Goal: Task Accomplishment & Management: Use online tool/utility

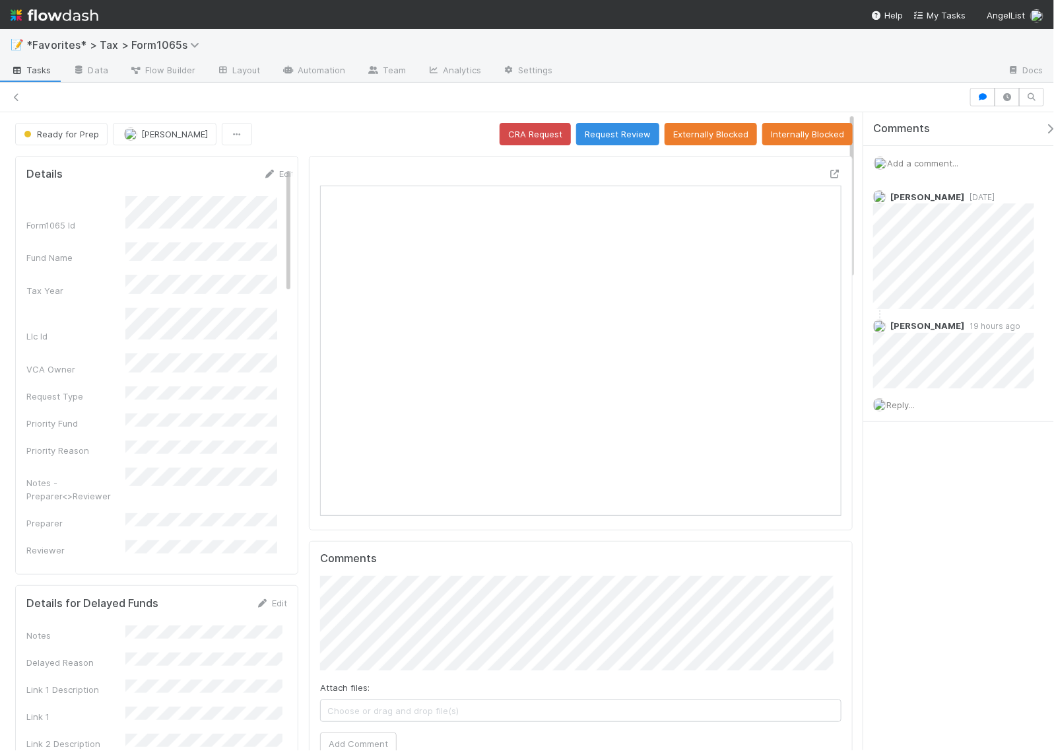
scroll to position [12, 13]
click at [912, 399] on span "Reply..." at bounding box center [901, 404] width 28 height 11
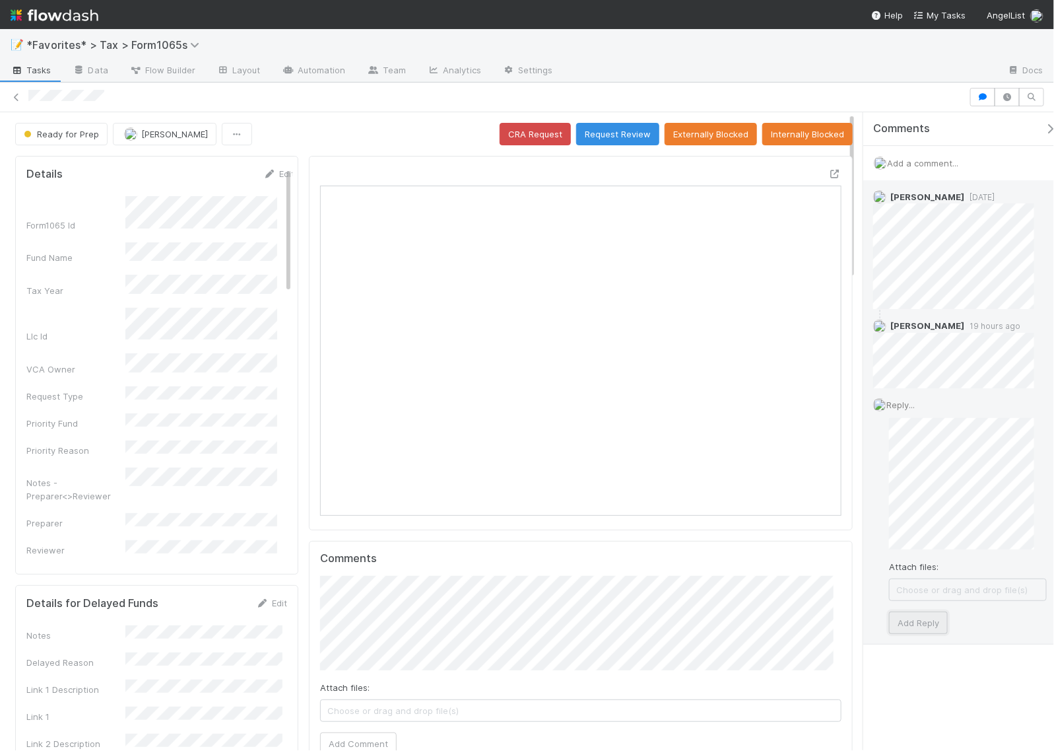
click at [899, 623] on button "Add Reply" at bounding box center [918, 622] width 59 height 22
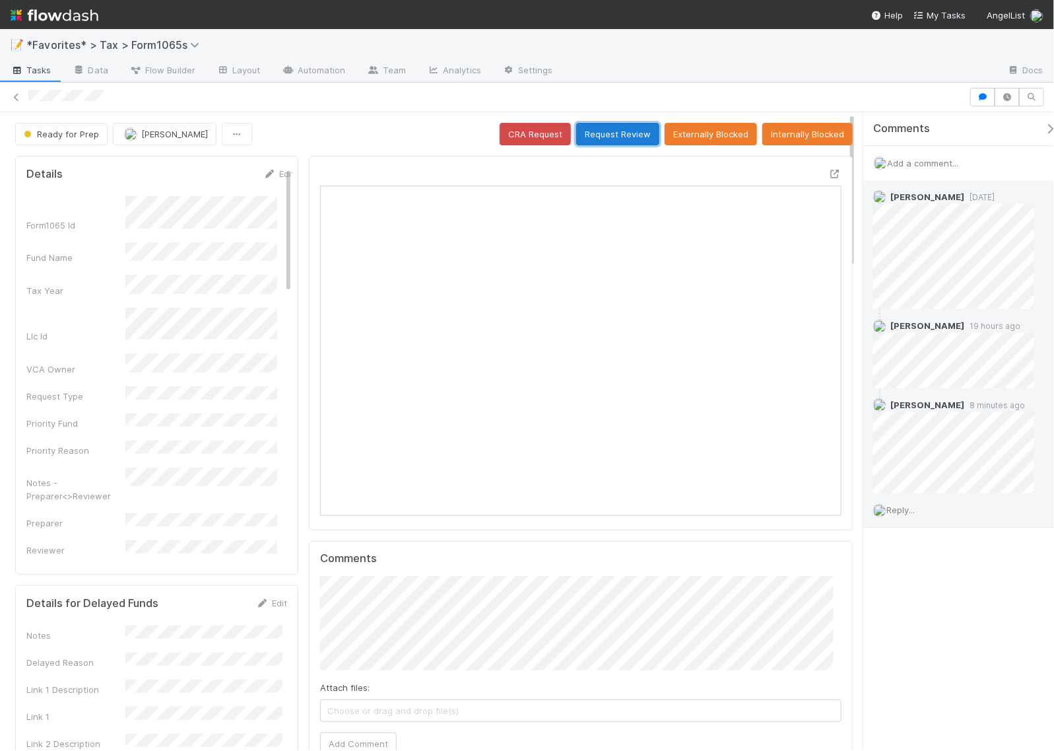
click at [623, 135] on button "Request Review" at bounding box center [617, 134] width 83 height 22
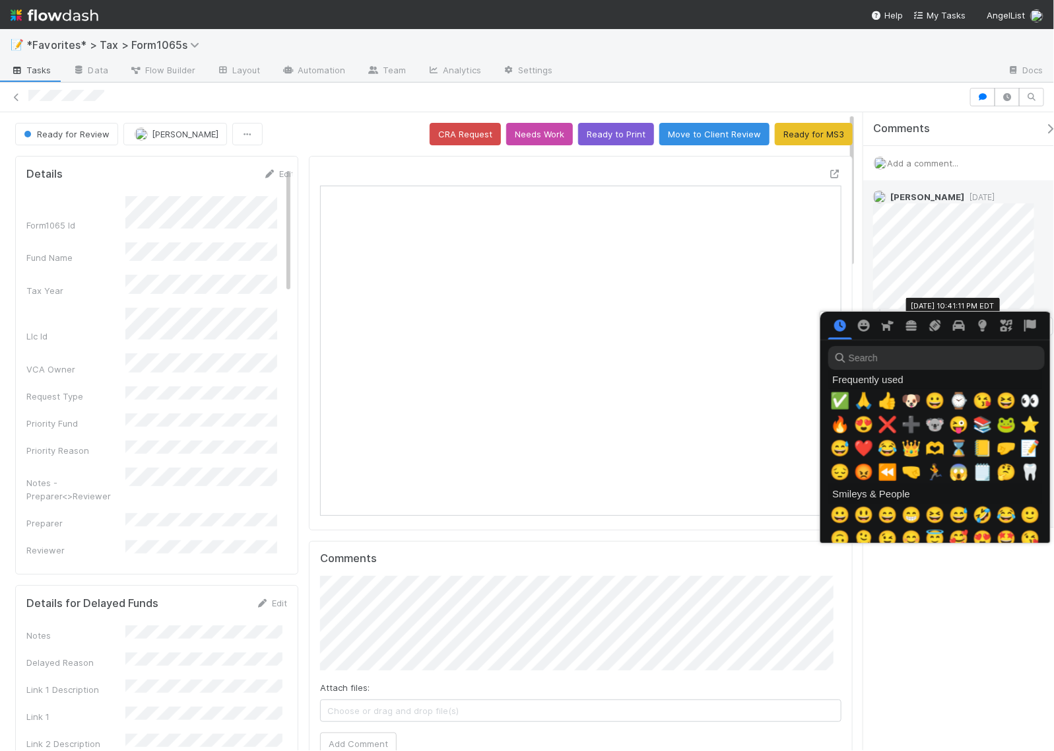
scroll to position [0, 7]
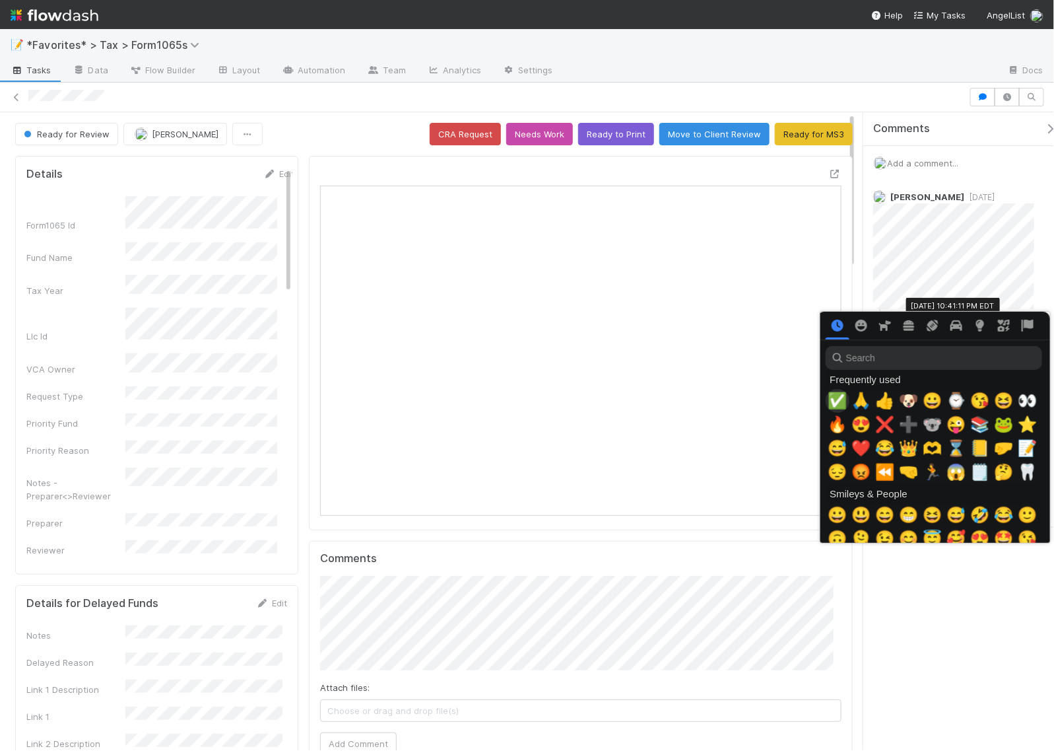
click at [832, 403] on span "✅" at bounding box center [838, 400] width 20 height 18
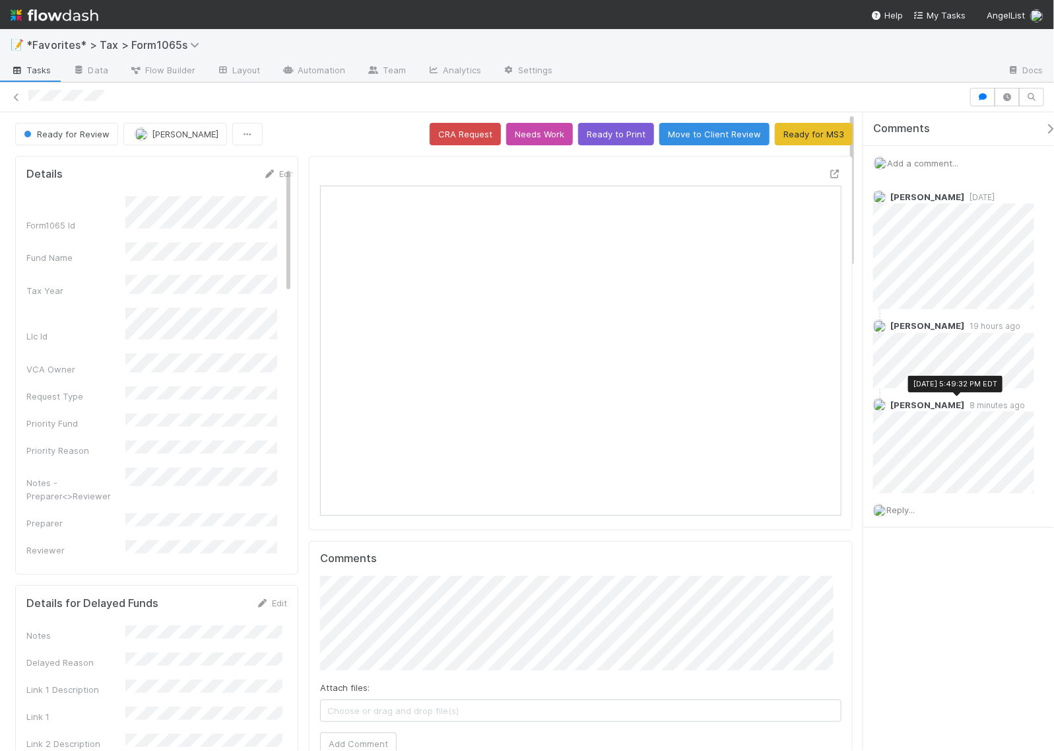
click at [939, 638] on div "Comments Add a comment... 8/28/25, 5:49:32 PM EDT Helen Vo 1 day ago 8/28/25, 5…" at bounding box center [959, 431] width 191 height 638
click at [15, 97] on icon at bounding box center [16, 97] width 13 height 9
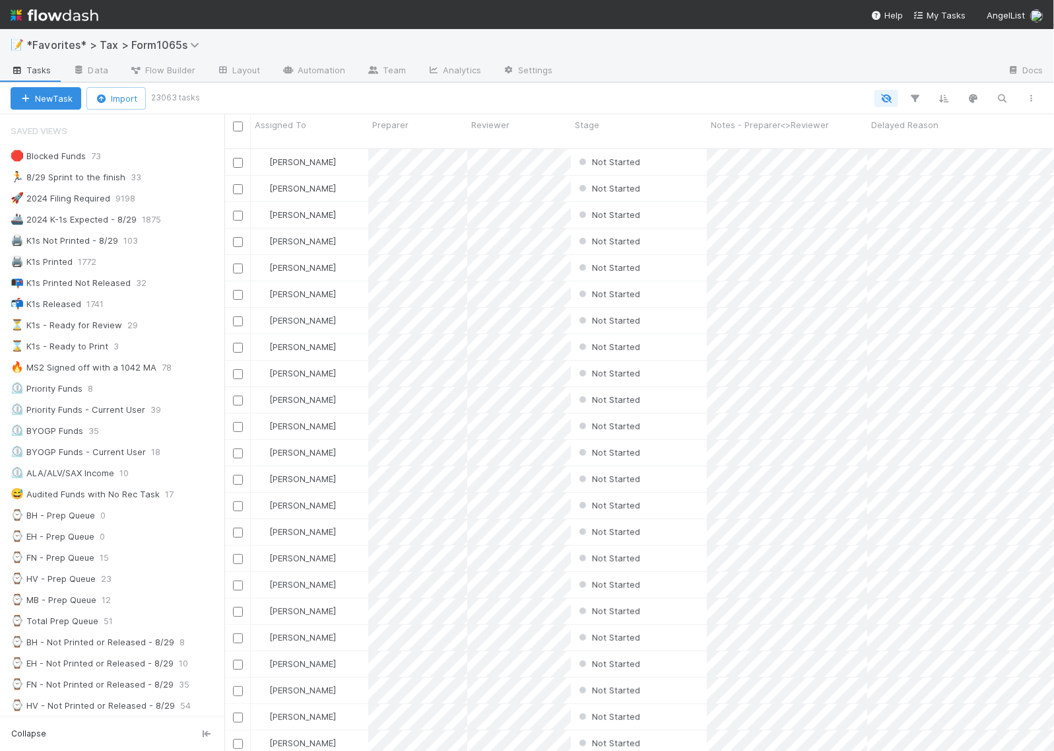
scroll to position [13, 13]
click at [56, 180] on div "🏃 8/29 Sprint to the finish" at bounding box center [68, 177] width 115 height 17
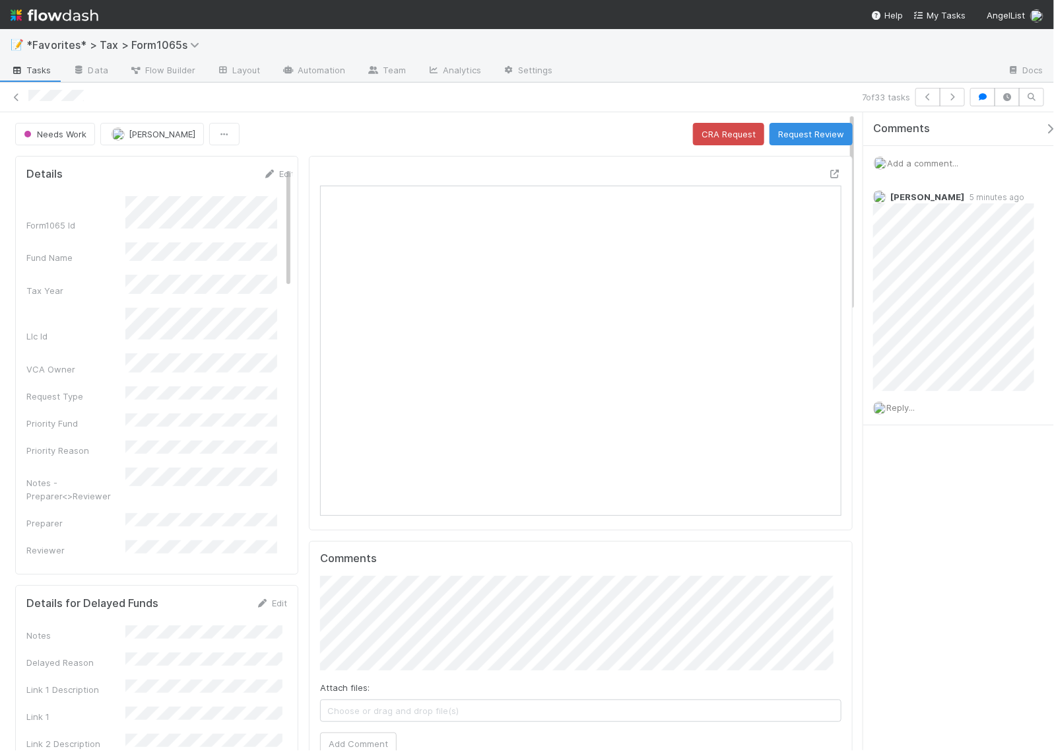
scroll to position [255, 244]
click at [17, 97] on icon at bounding box center [16, 97] width 13 height 9
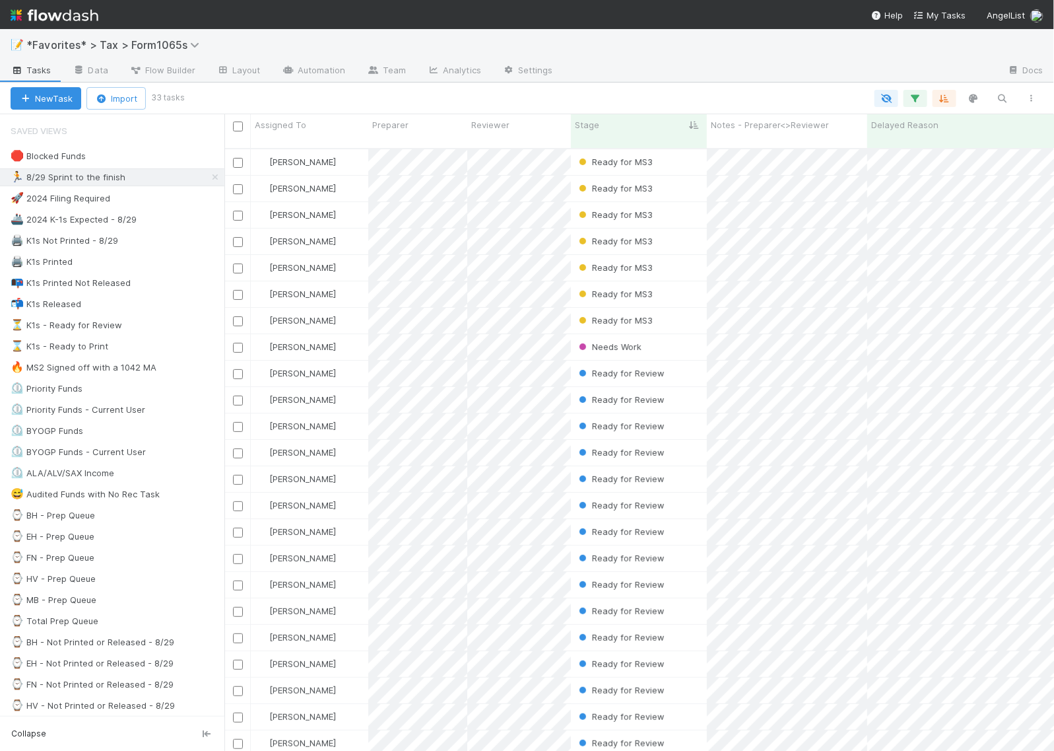
scroll to position [601, 817]
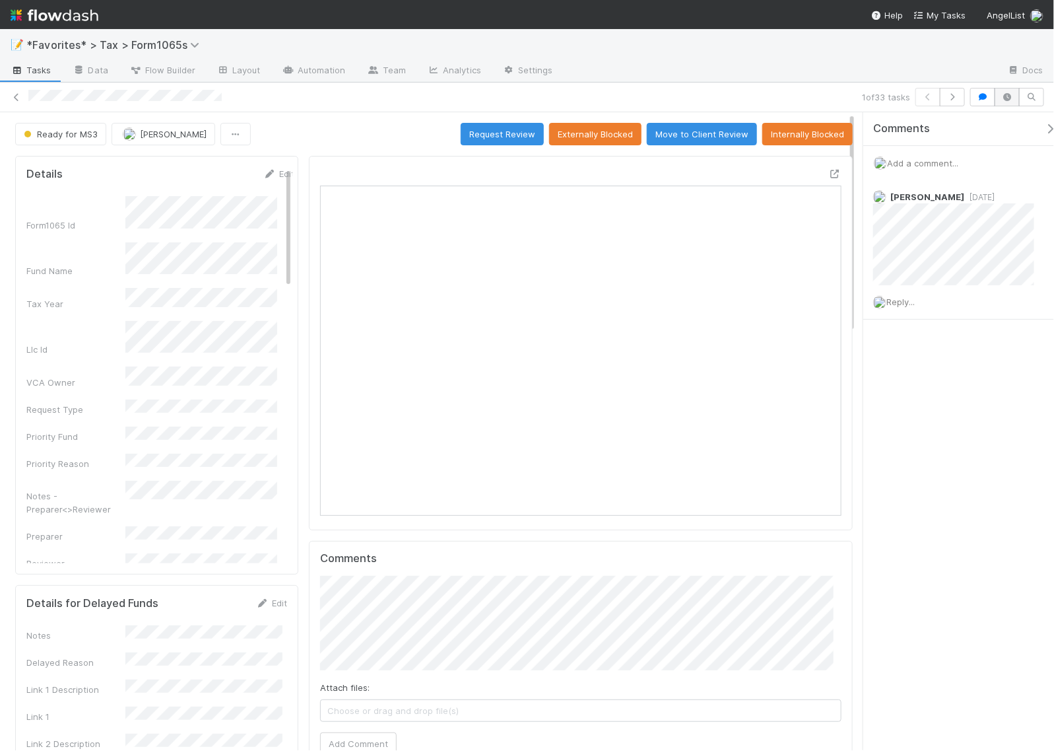
scroll to position [255, 500]
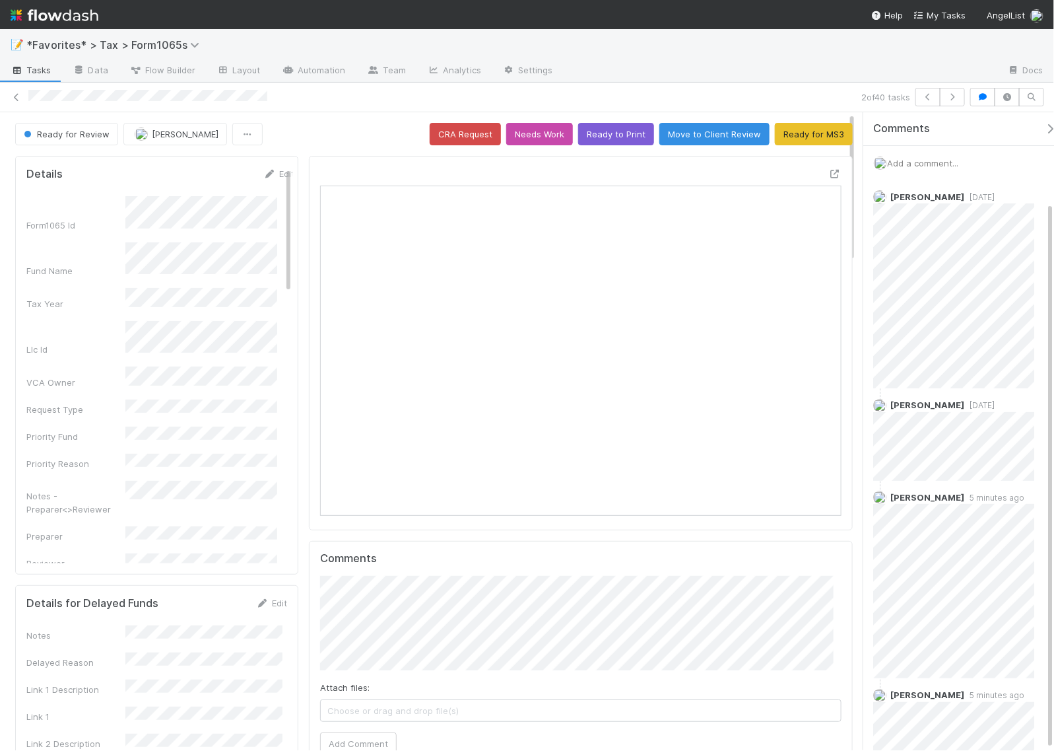
scroll to position [104, 0]
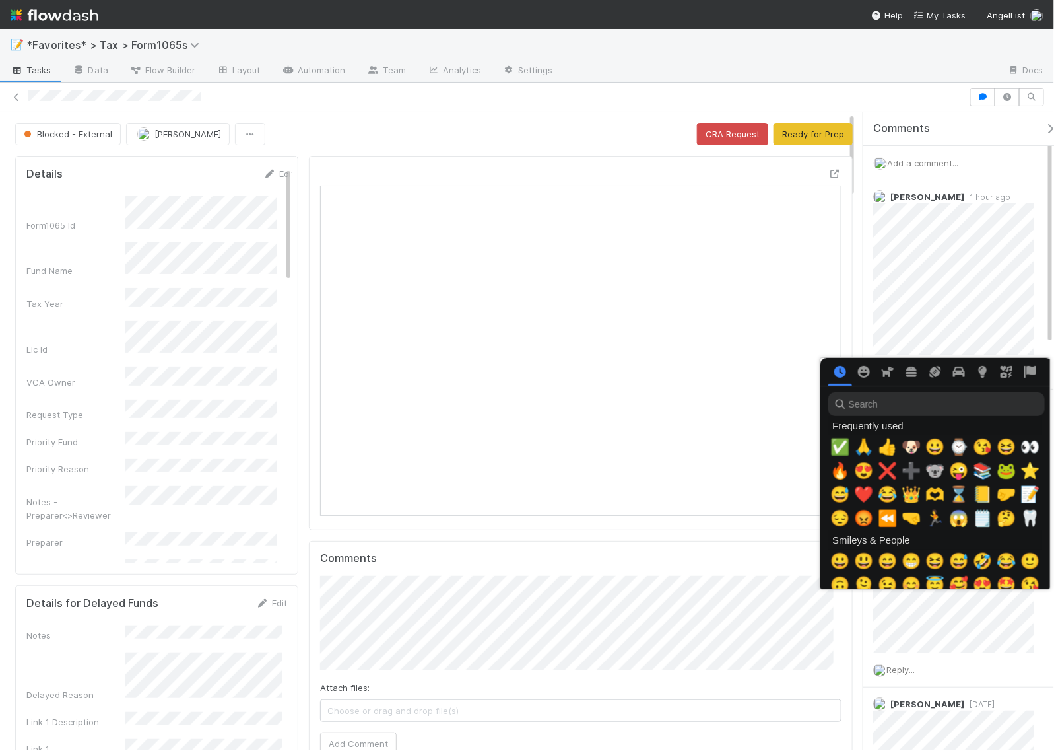
scroll to position [0, 7]
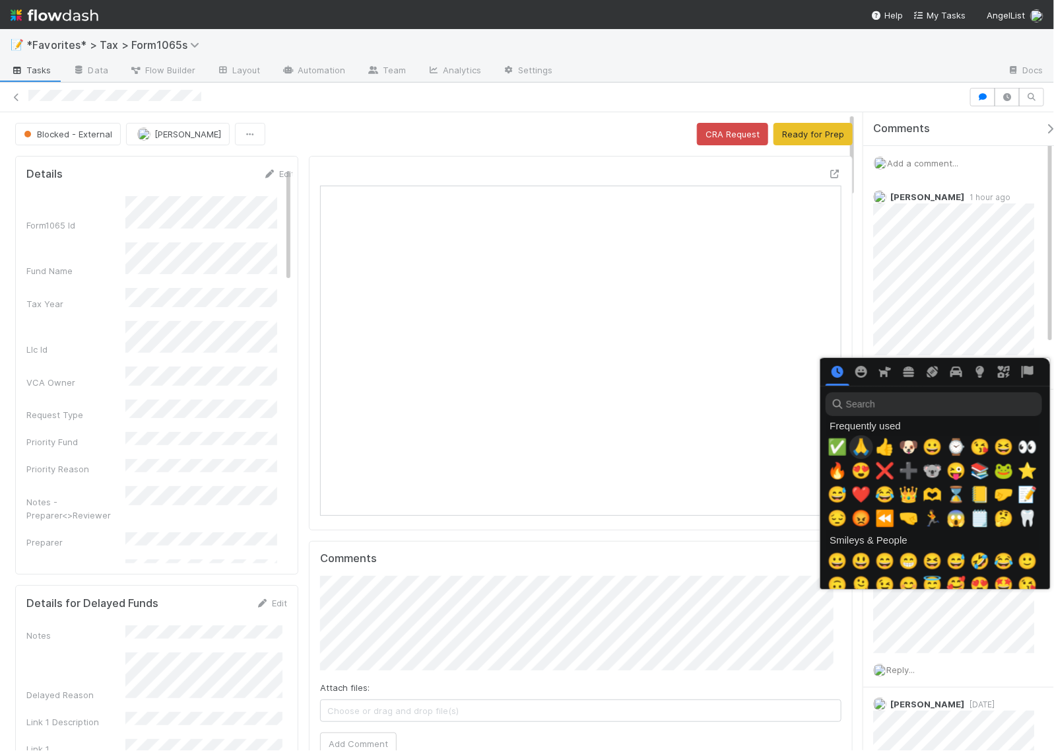
click at [859, 447] on span "🙏" at bounding box center [862, 447] width 20 height 18
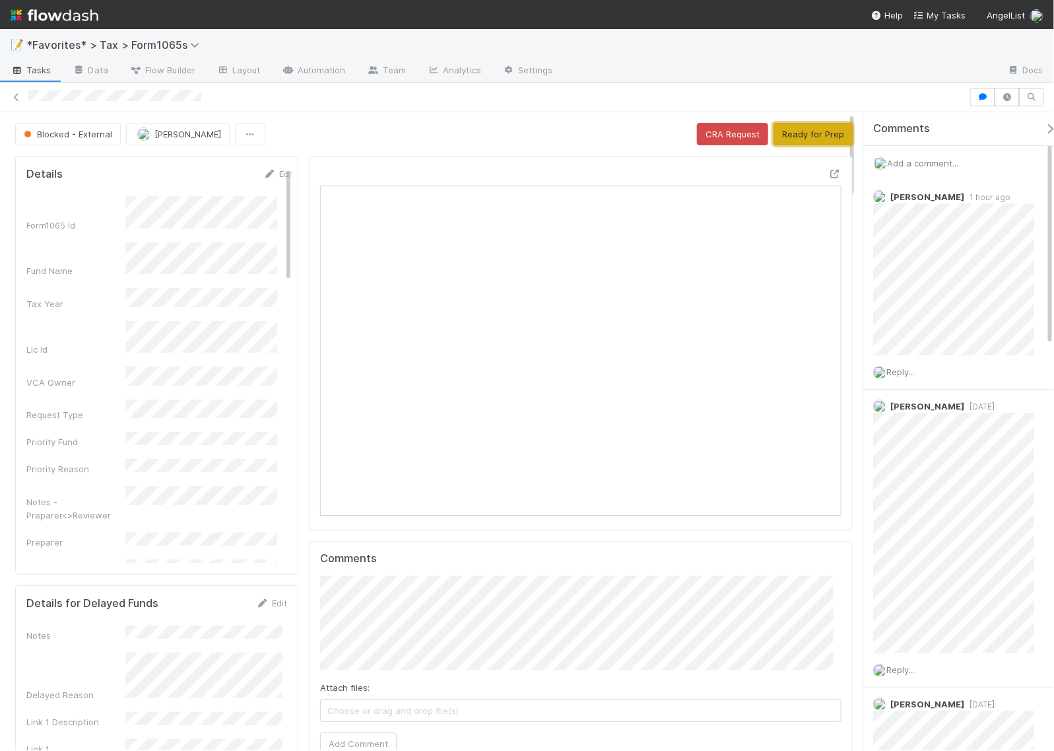
click at [797, 133] on button "Ready for Prep" at bounding box center [813, 134] width 79 height 22
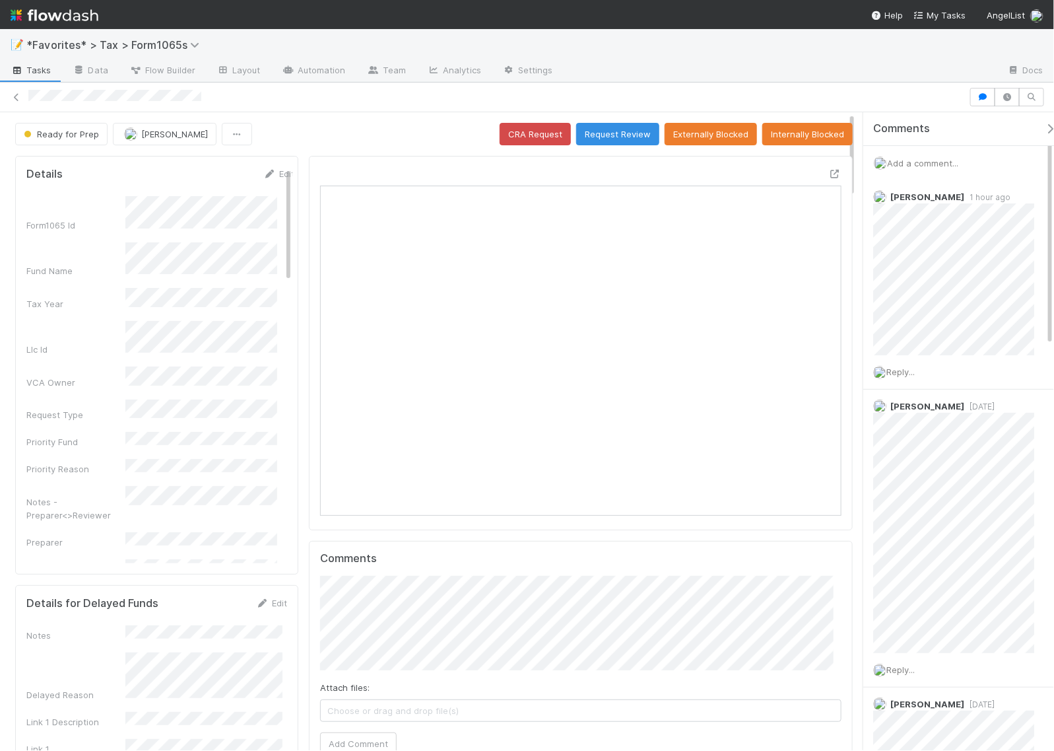
click at [341, 129] on div "Ready for Prep Helen Vo CRA Request Request Review Externally Blocked Internall…" at bounding box center [434, 134] width 838 height 22
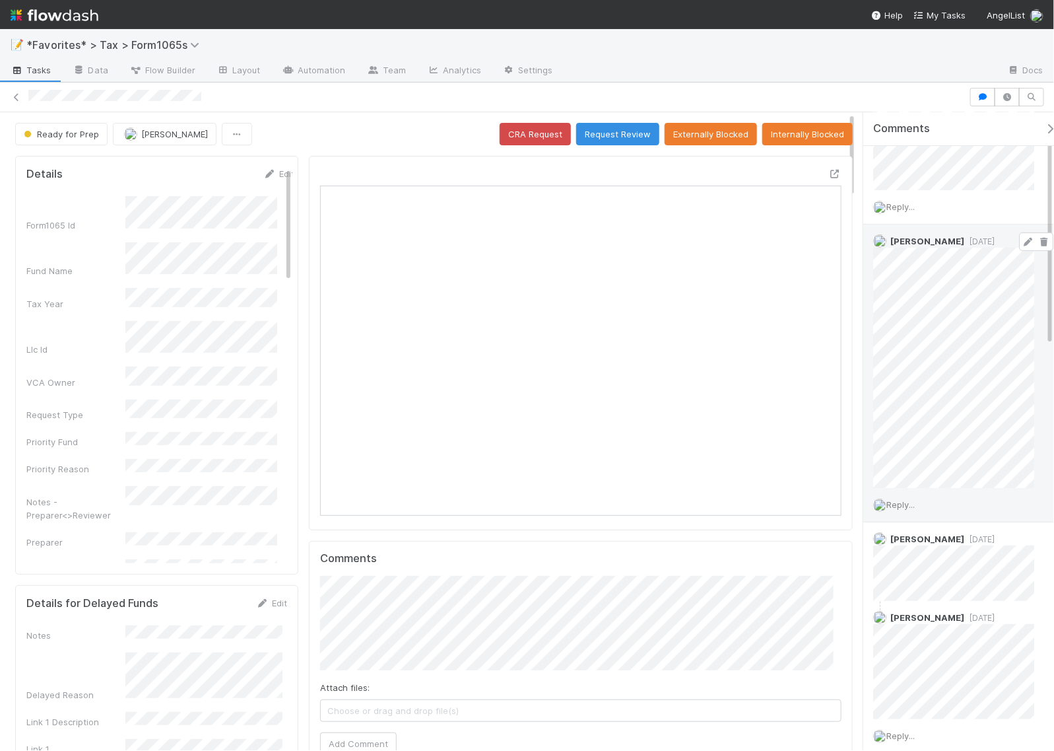
scroll to position [0, 0]
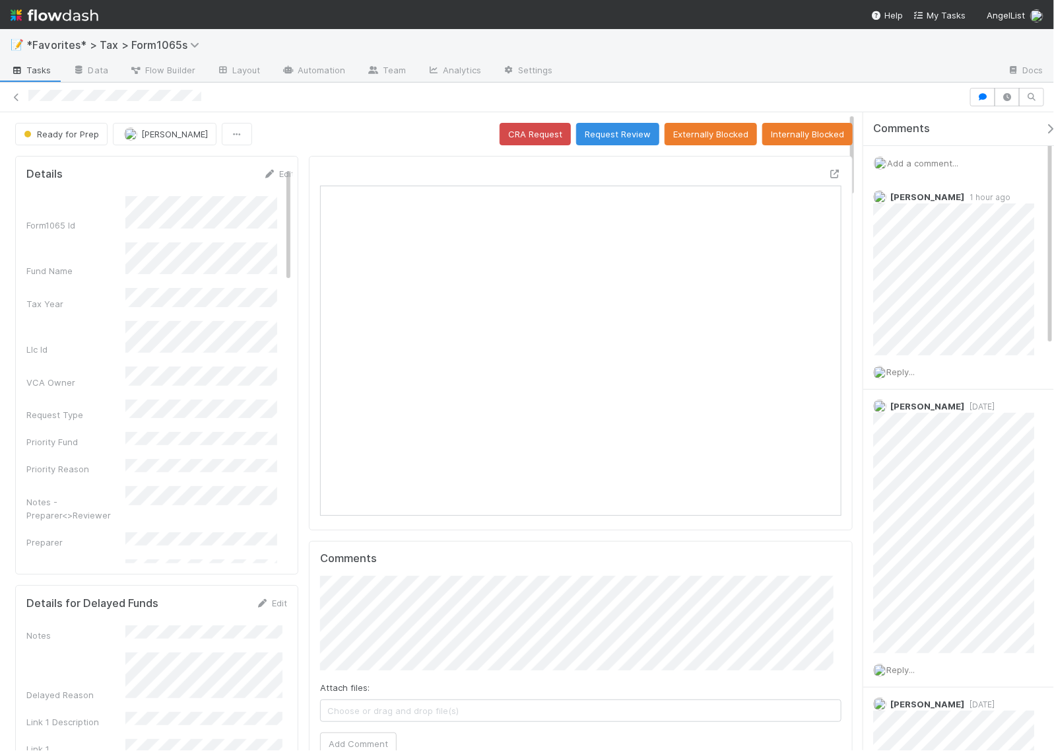
click at [296, 139] on div "Ready for Prep Helen Vo CRA Request Request Review Externally Blocked Internall…" at bounding box center [434, 134] width 838 height 22
click at [829, 172] on icon at bounding box center [835, 174] width 13 height 9
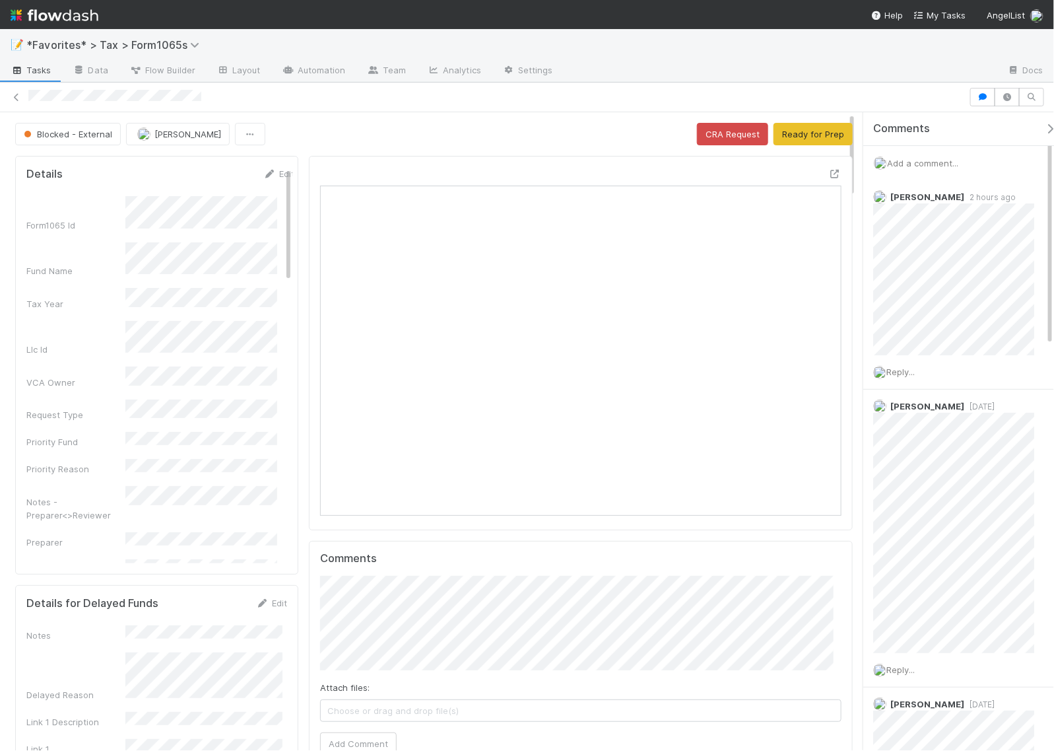
click at [910, 160] on span "Add a comment..." at bounding box center [922, 163] width 71 height 11
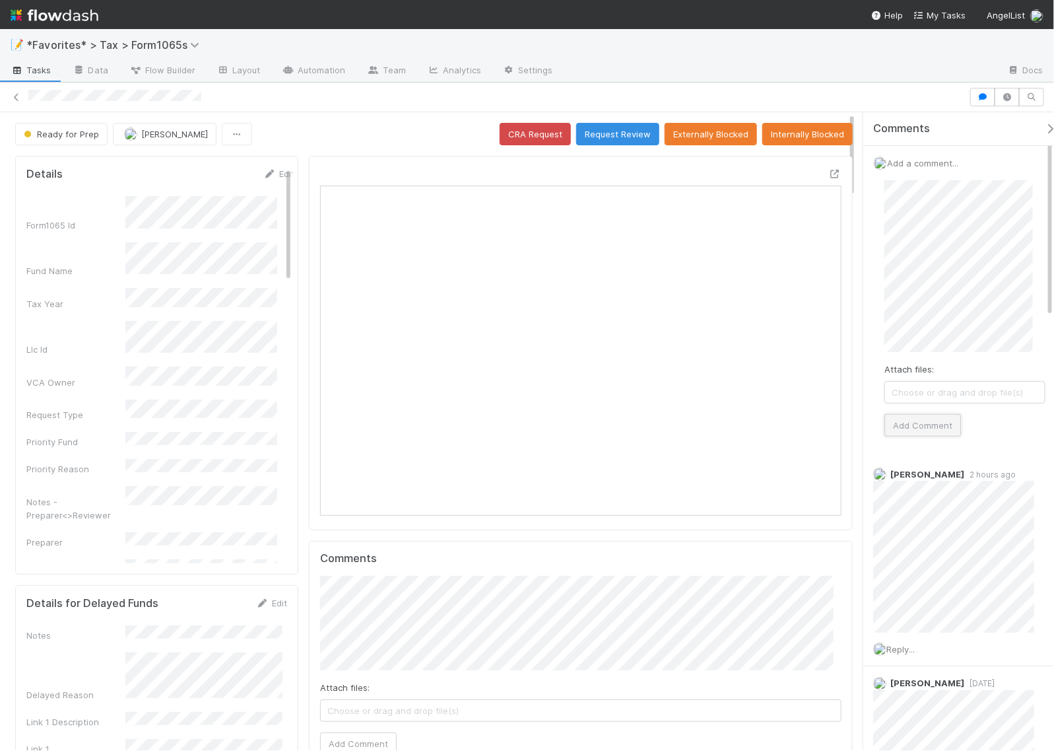
click at [934, 419] on button "Add Comment" at bounding box center [923, 425] width 77 height 22
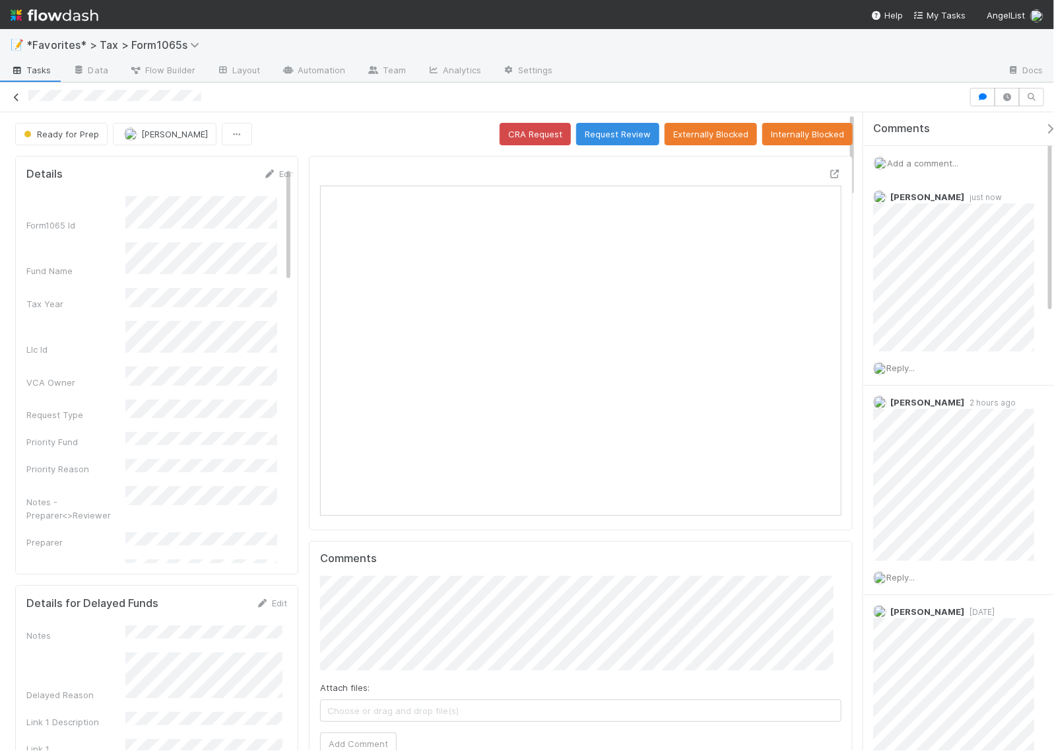
click at [11, 99] on icon at bounding box center [16, 97] width 13 height 9
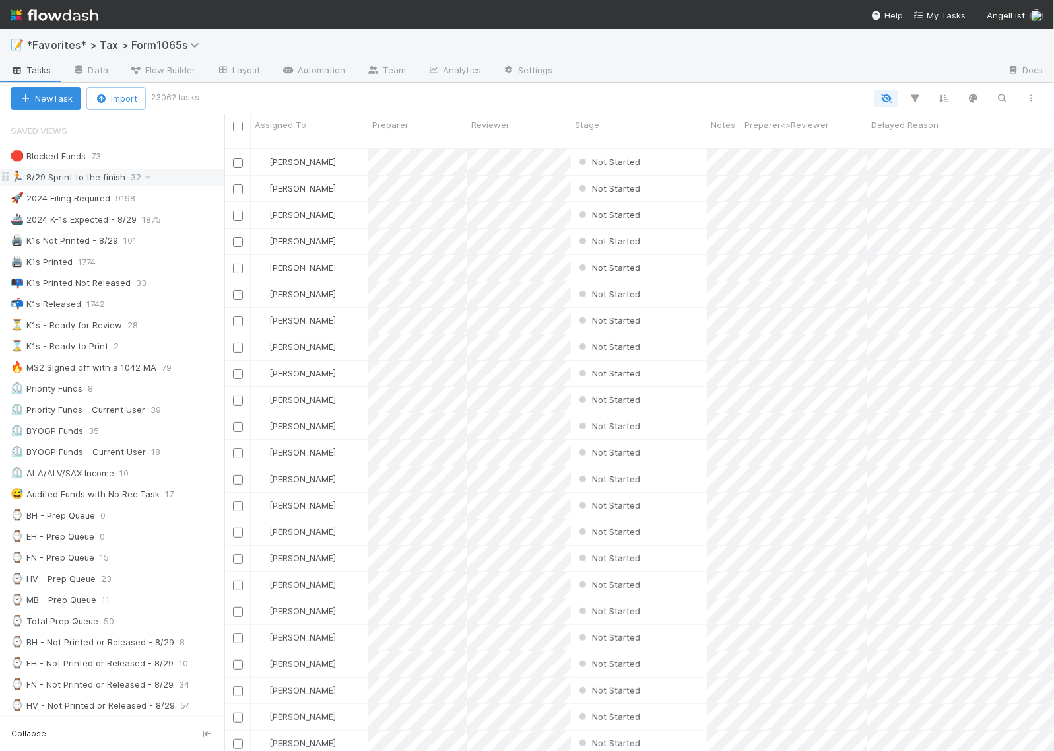
click at [46, 182] on div "🏃 8/29 Sprint to the finish" at bounding box center [68, 177] width 115 height 17
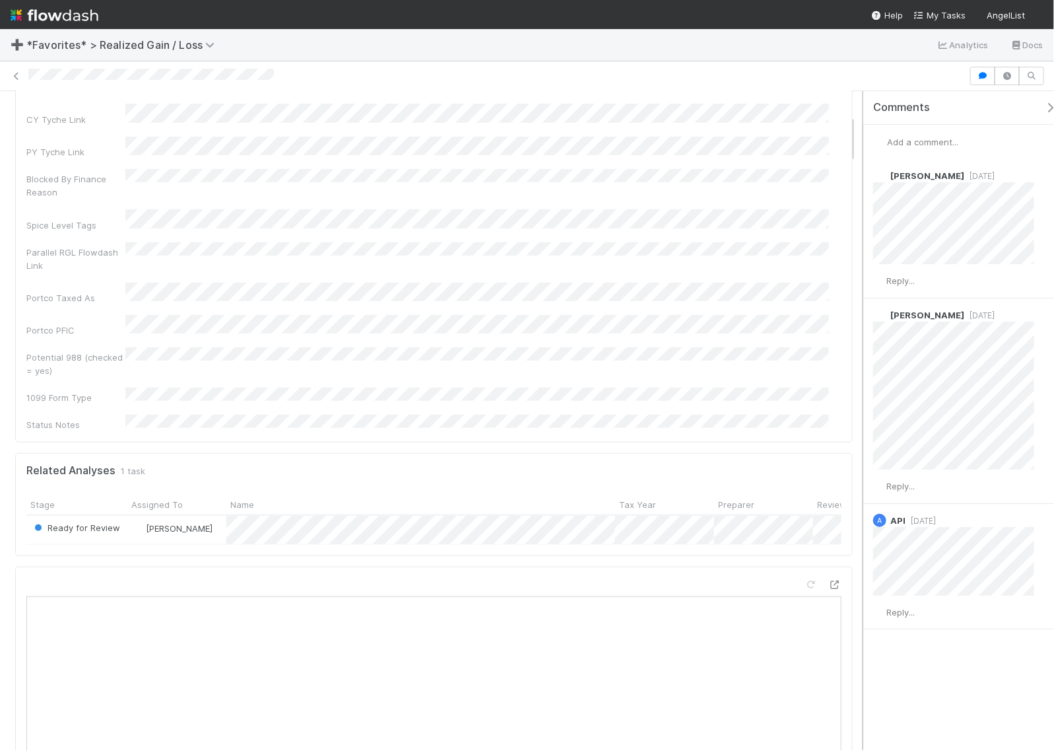
scroll to position [330, 0]
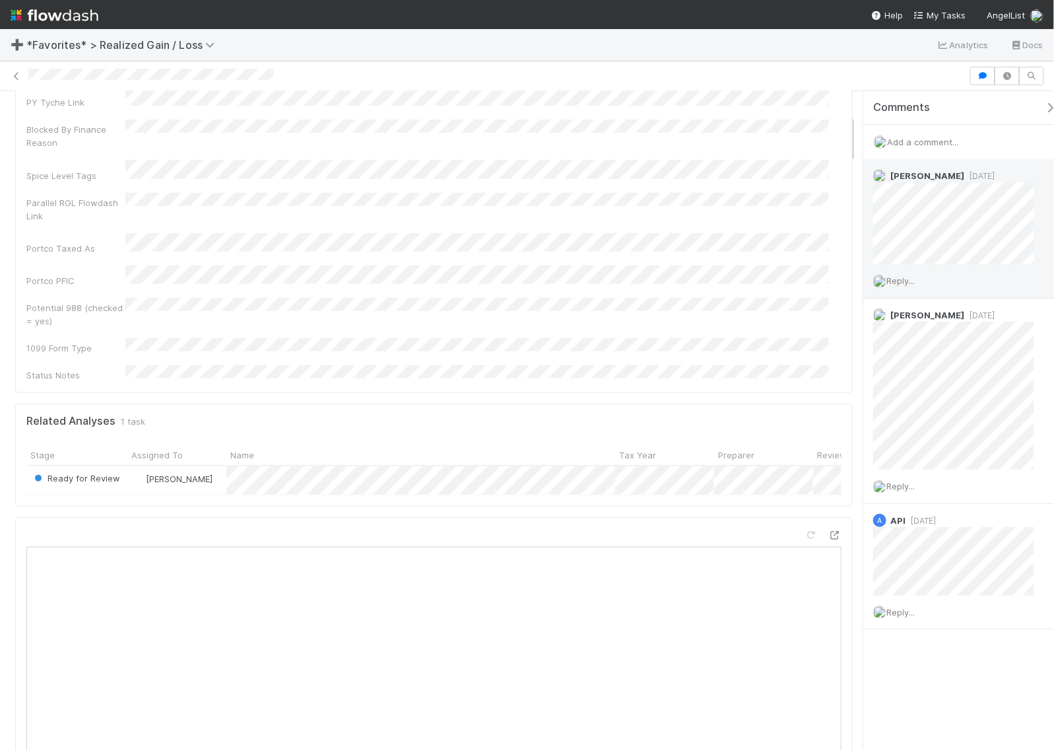
click at [908, 282] on span "Reply..." at bounding box center [901, 280] width 28 height 11
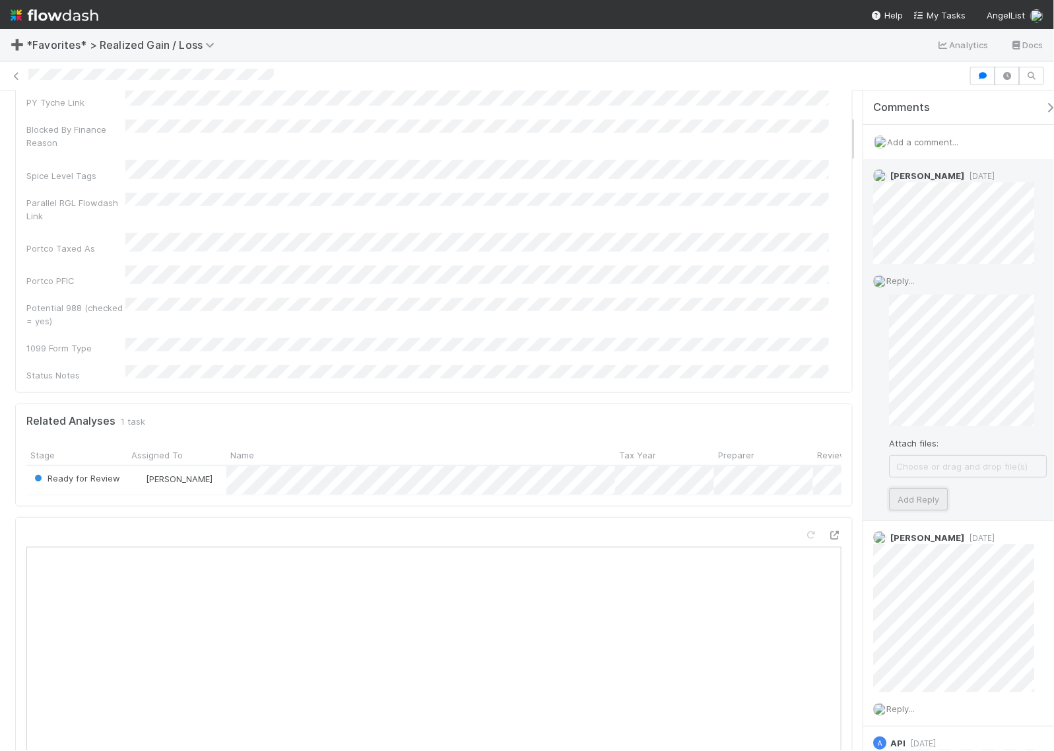
click at [903, 492] on button "Add Reply" at bounding box center [918, 499] width 59 height 22
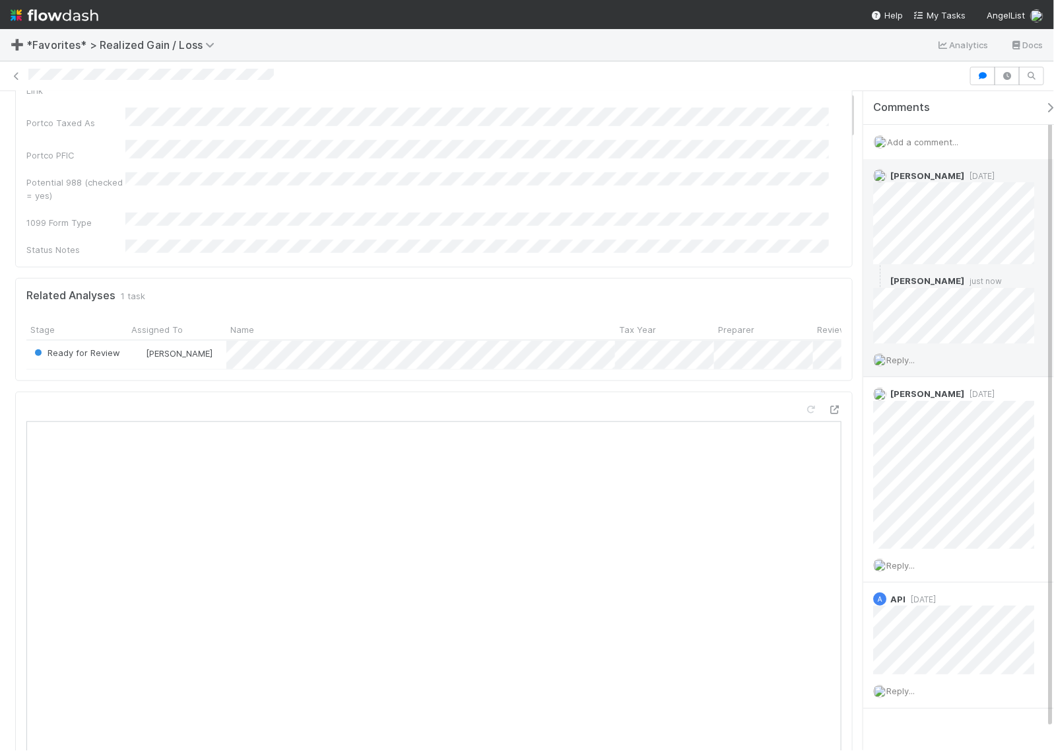
scroll to position [0, 0]
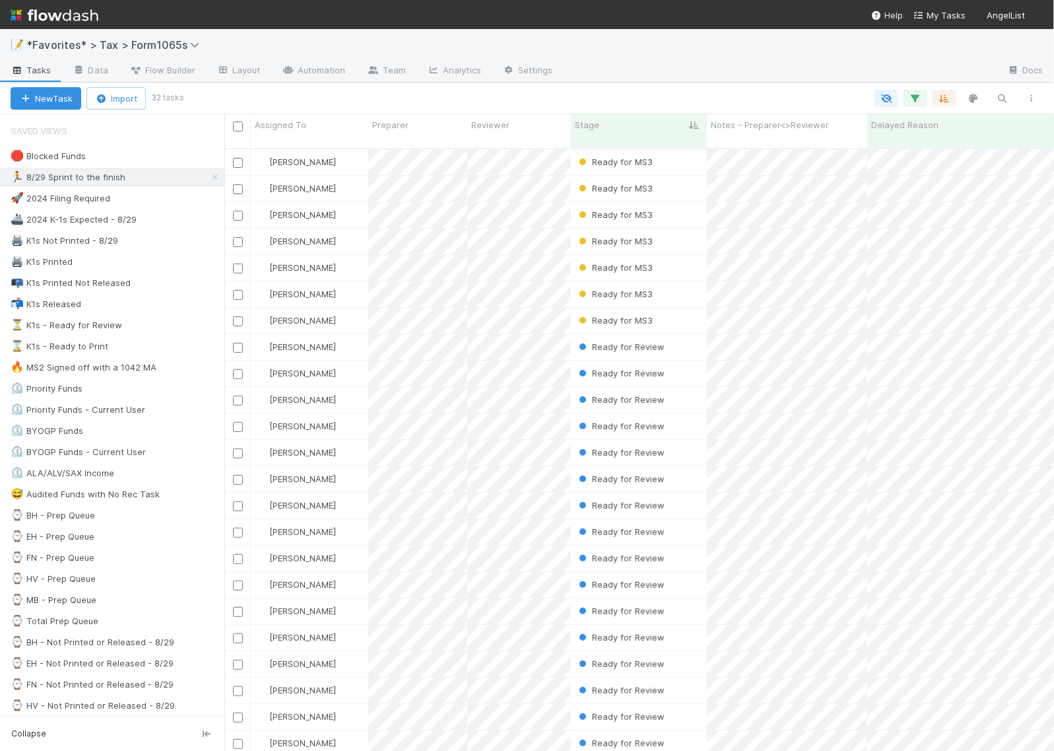
scroll to position [601, 817]
click at [642, 96] on div at bounding box center [614, 98] width 865 height 17
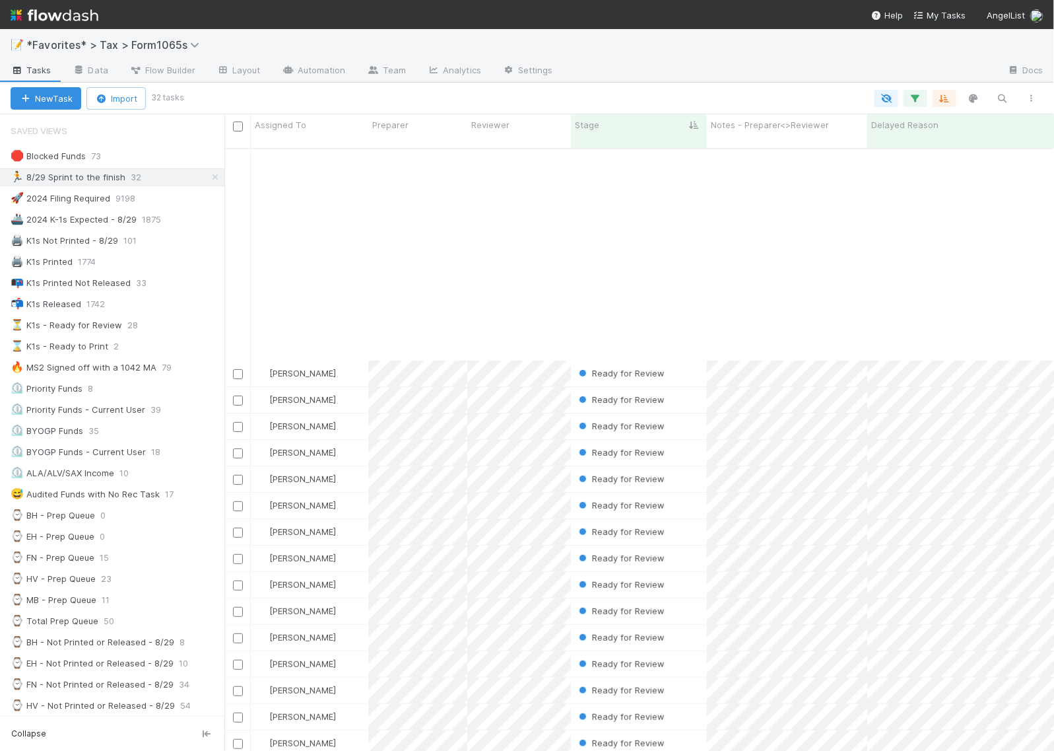
scroll to position [245, 0]
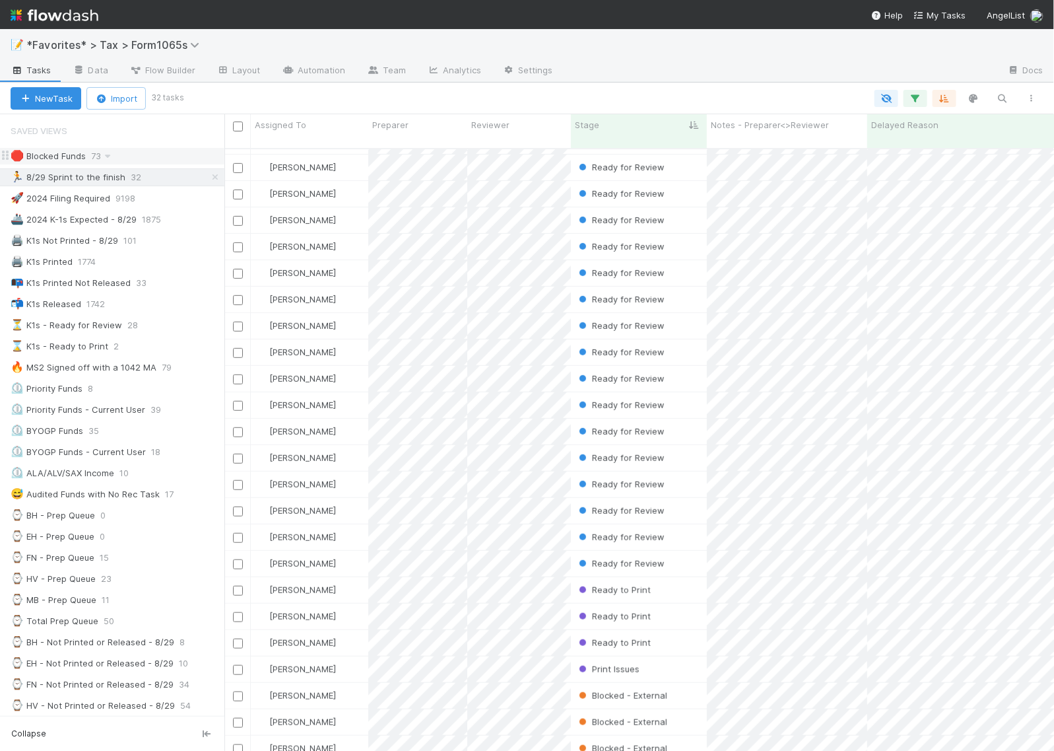
click at [54, 152] on div "🛑 Blocked Funds" at bounding box center [48, 156] width 75 height 17
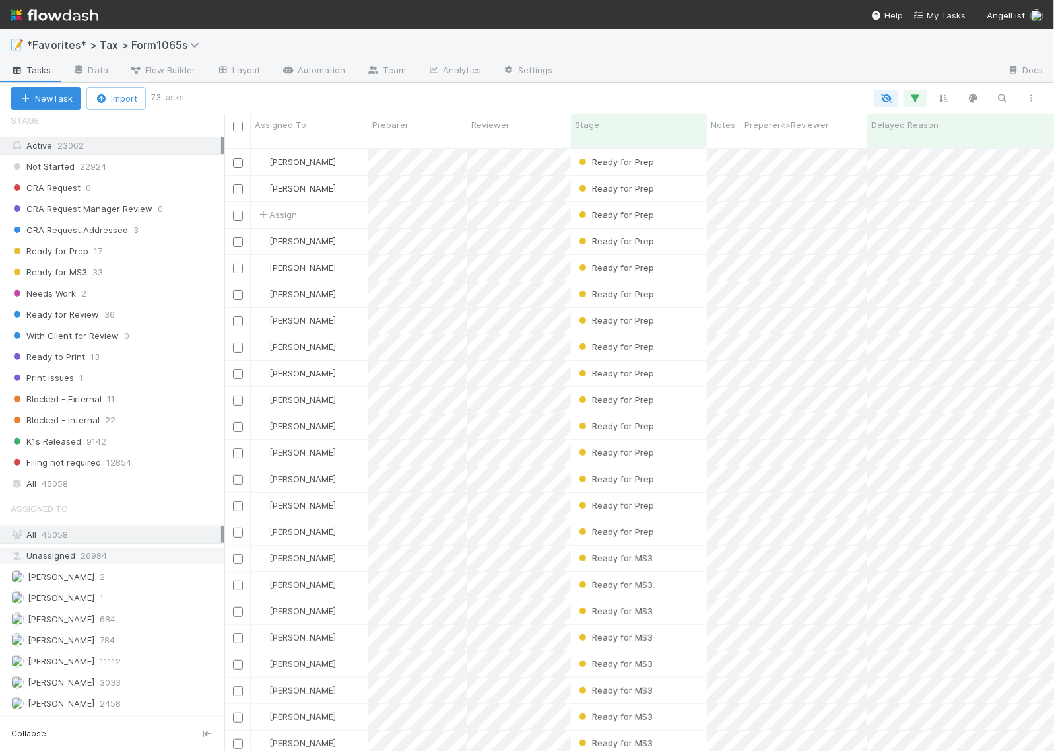
scroll to position [1015, 0]
click at [48, 679] on span "[PERSON_NAME]" at bounding box center [61, 682] width 67 height 11
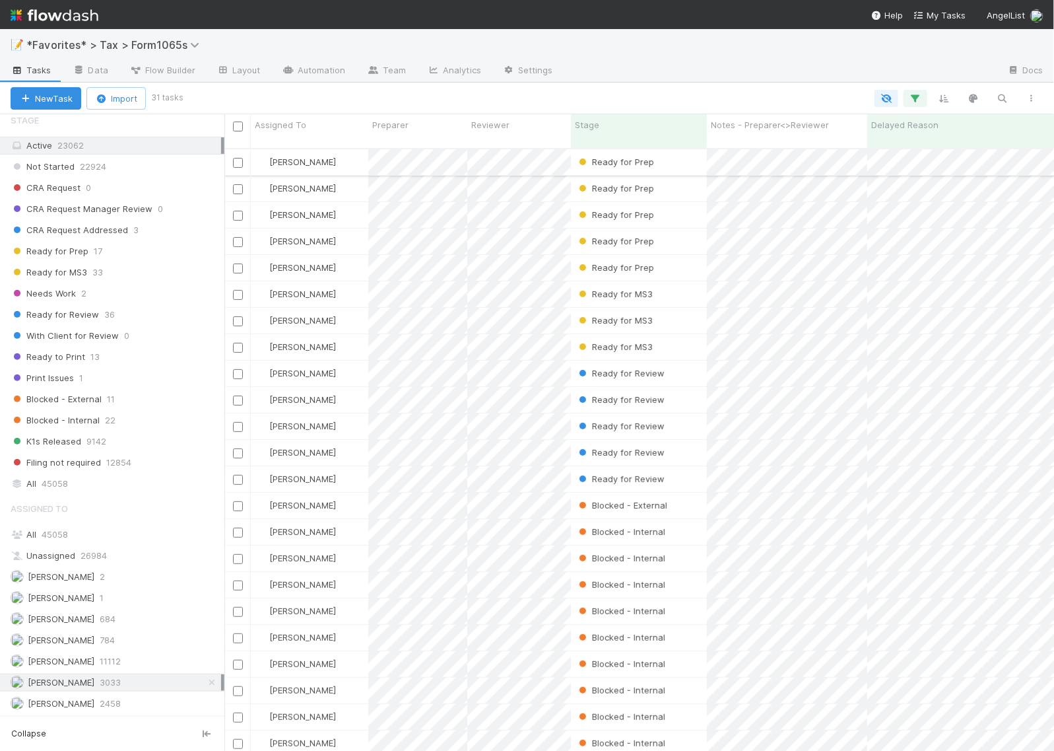
click at [691, 151] on div "Ready for Prep" at bounding box center [639, 162] width 136 height 26
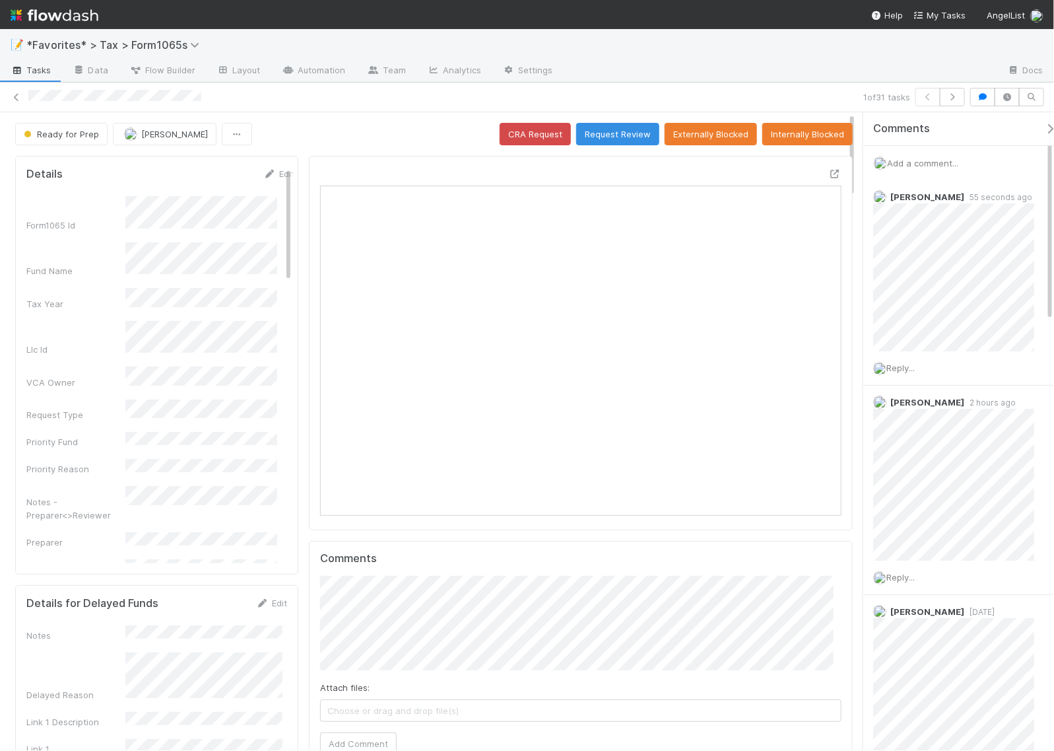
scroll to position [255, 500]
click at [955, 98] on icon "button" at bounding box center [952, 97] width 13 height 8
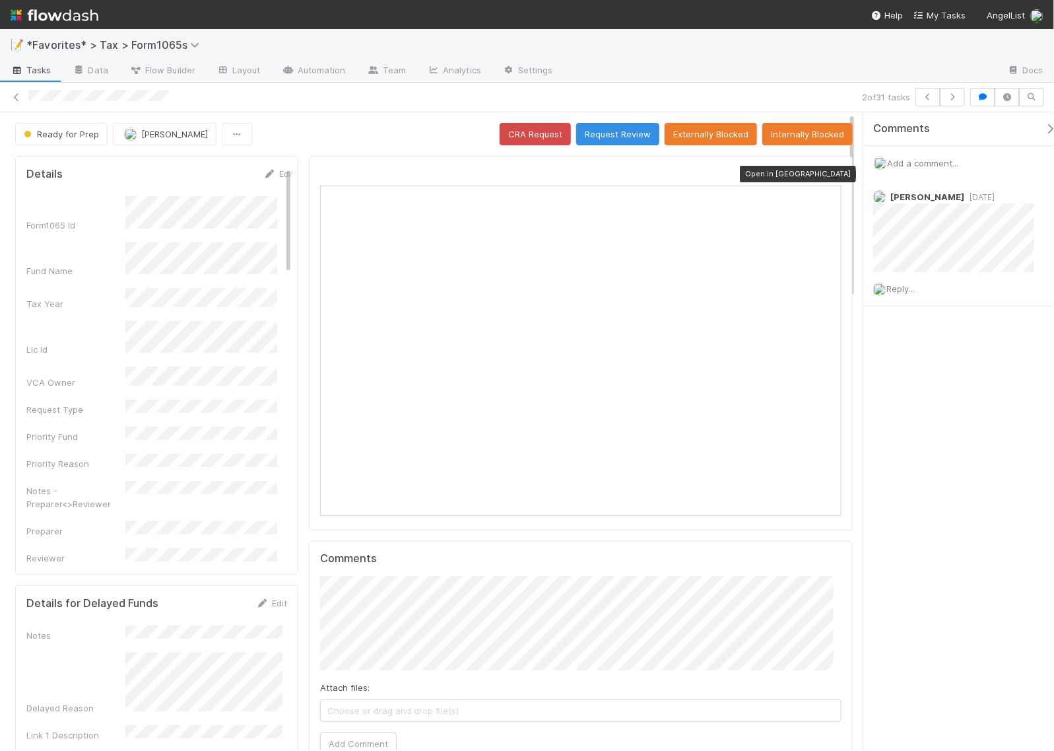
click at [829, 170] on icon at bounding box center [835, 174] width 13 height 9
